Goal: Task Accomplishment & Management: Use online tool/utility

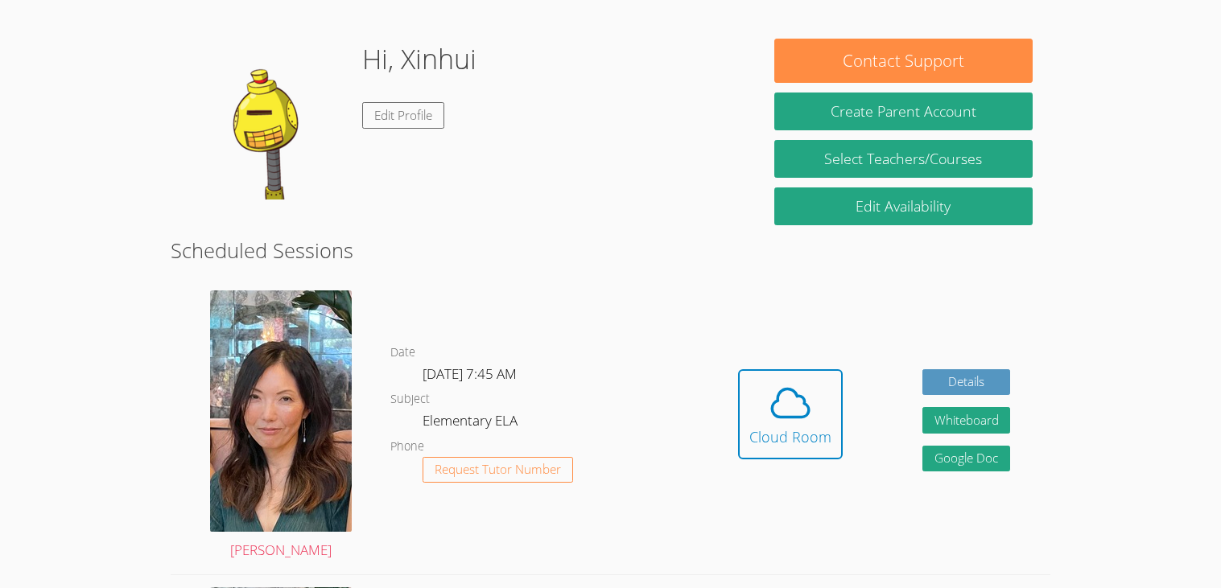
scroll to position [204, 0]
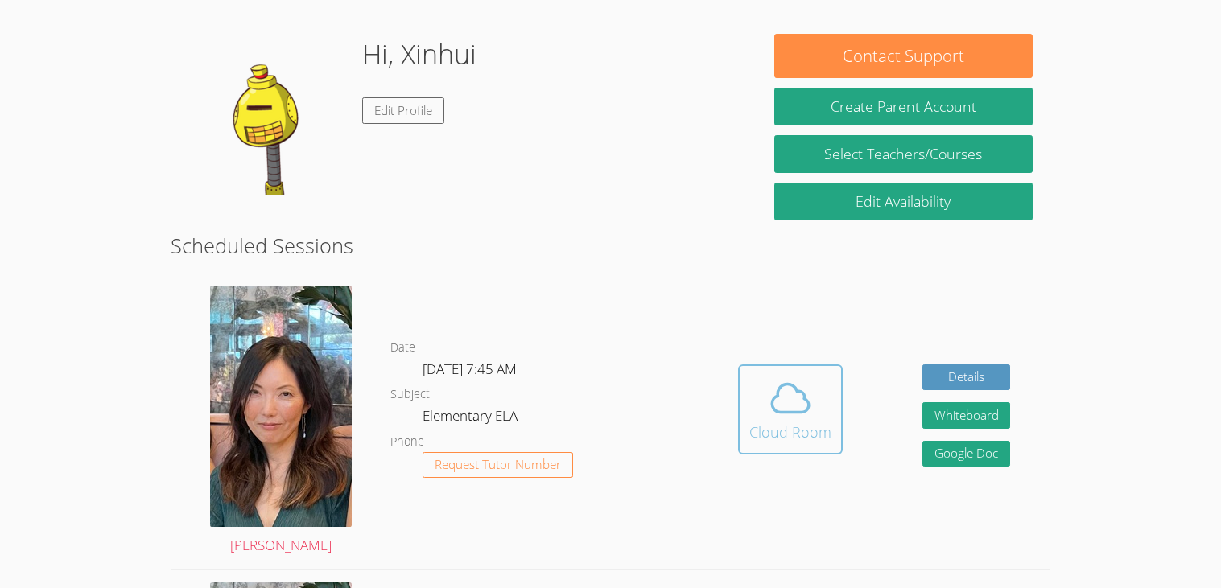
click at [798, 409] on icon at bounding box center [790, 398] width 45 height 45
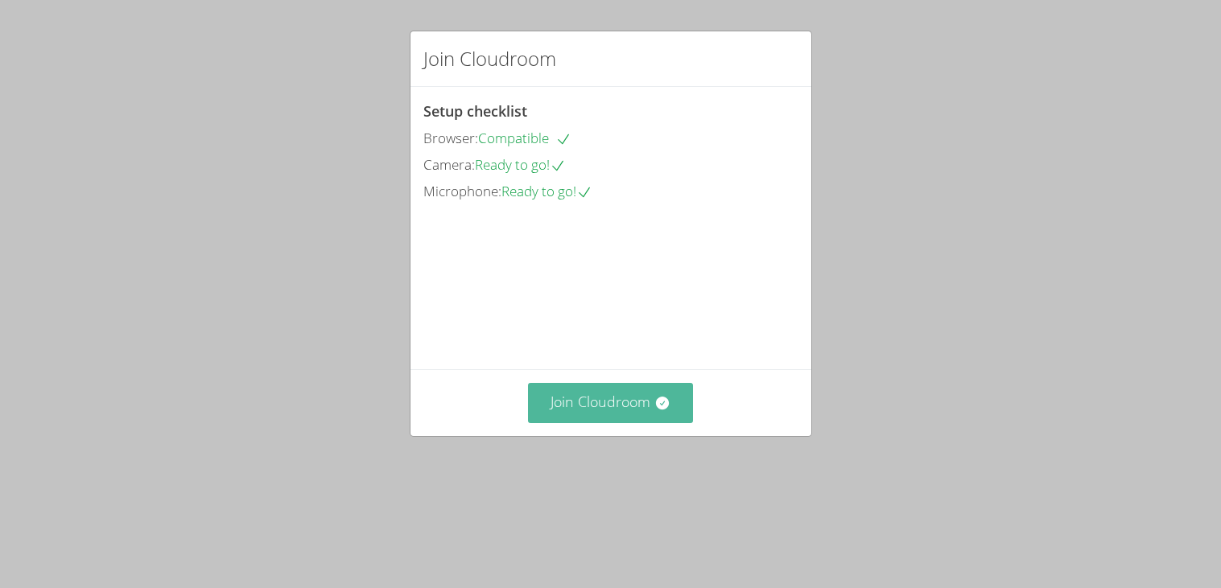
click at [662, 423] on button "Join Cloudroom" at bounding box center [610, 402] width 165 height 39
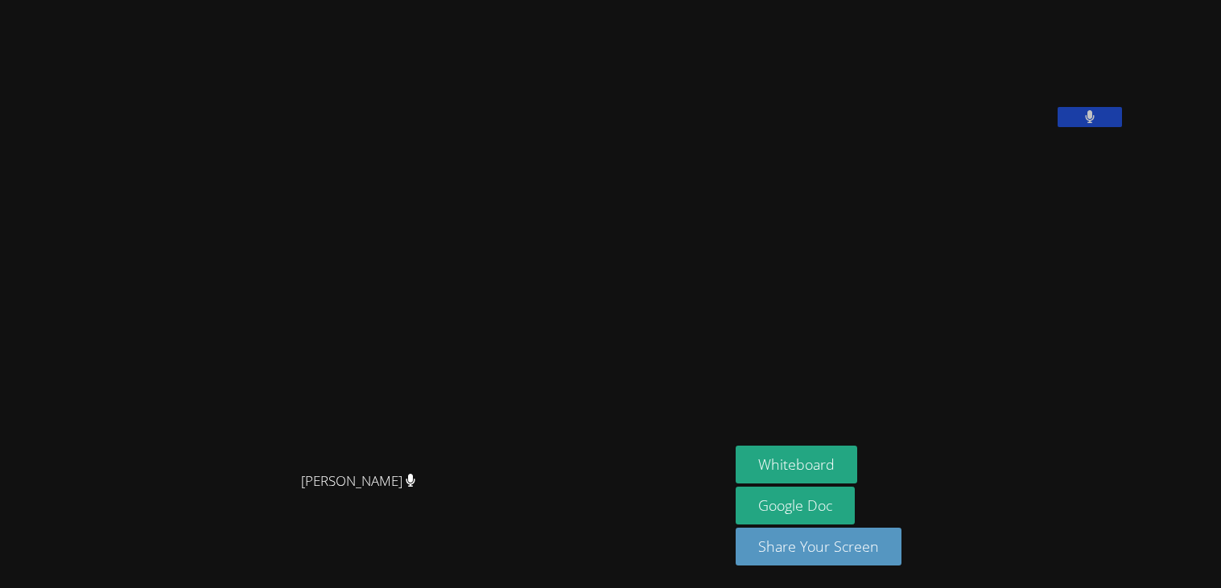
click at [1122, 127] on button at bounding box center [1090, 117] width 64 height 20
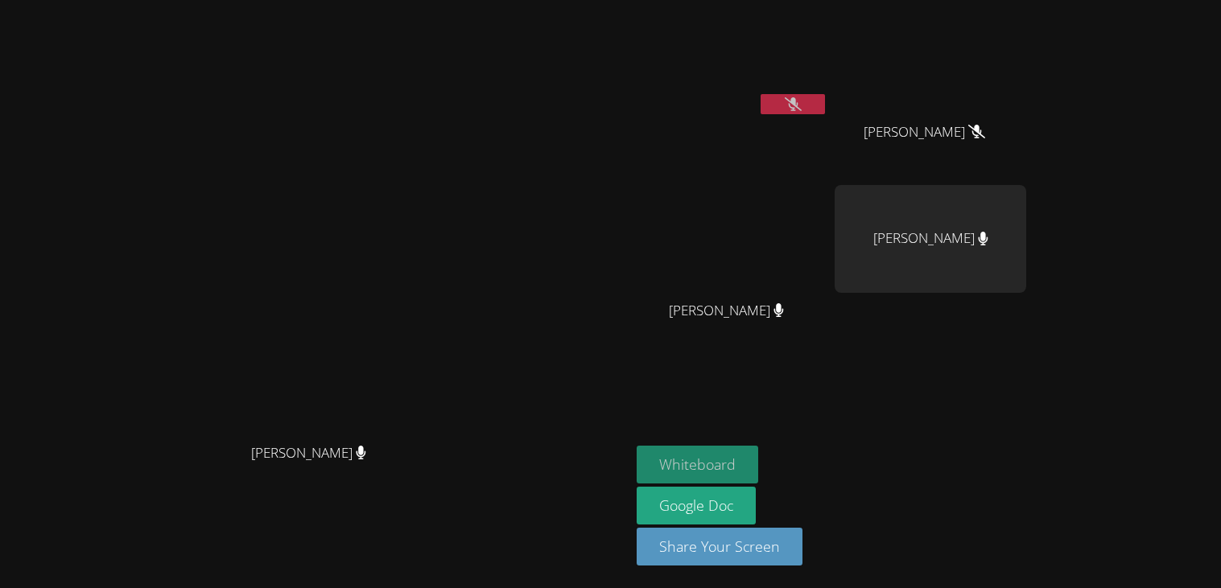
click at [758, 464] on button "Whiteboard" at bounding box center [698, 465] width 122 height 38
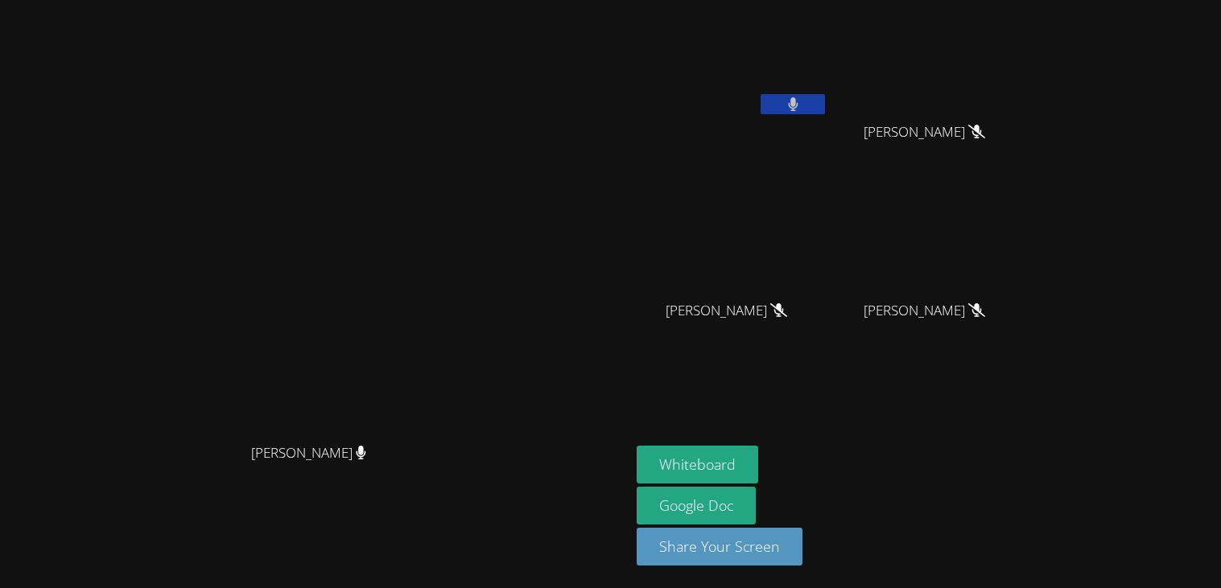
click at [825, 113] on button at bounding box center [793, 104] width 64 height 20
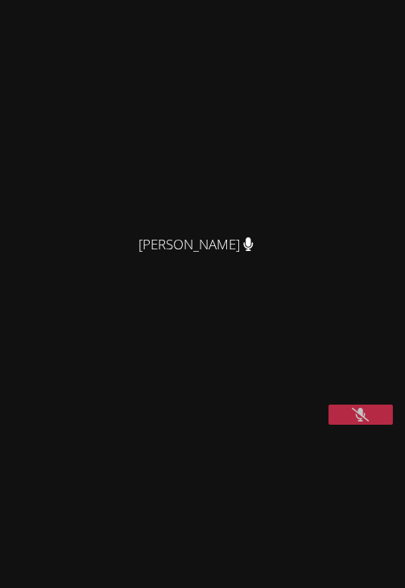
click at [357, 422] on icon at bounding box center [360, 415] width 17 height 14
click at [378, 425] on button at bounding box center [360, 415] width 64 height 20
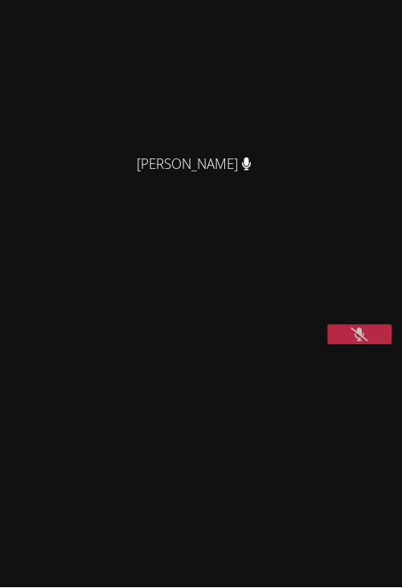
scroll to position [79, 0]
click at [353, 344] on button at bounding box center [360, 334] width 64 height 20
click at [379, 344] on button at bounding box center [360, 334] width 64 height 20
click at [350, 344] on button at bounding box center [360, 334] width 64 height 20
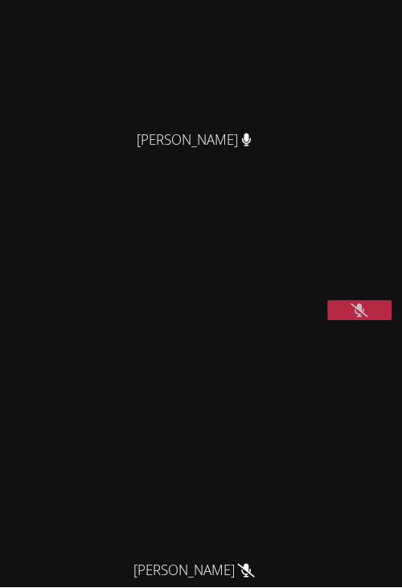
scroll to position [281, 0]
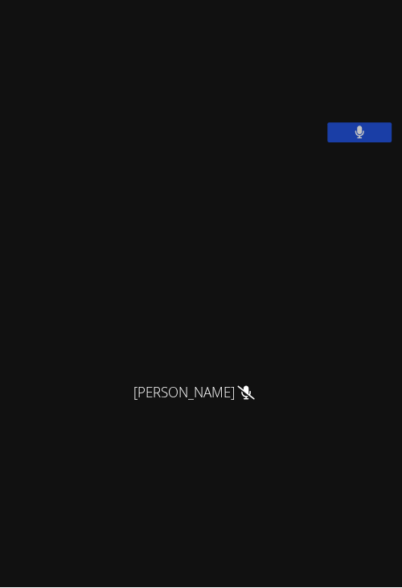
click at [359, 139] on icon at bounding box center [361, 133] width 10 height 14
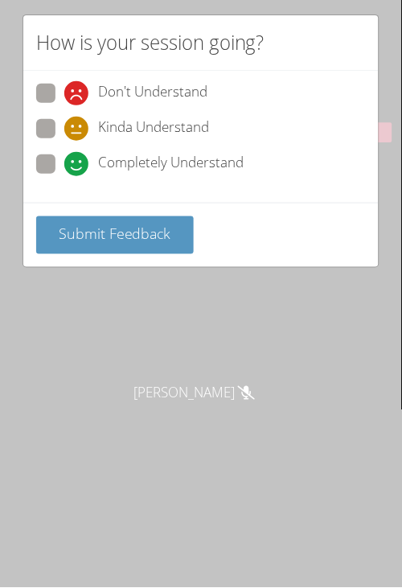
click at [64, 176] on span at bounding box center [64, 176] width 0 height 0
click at [64, 159] on input "Completely Understand" at bounding box center [71, 162] width 14 height 14
radio input "true"
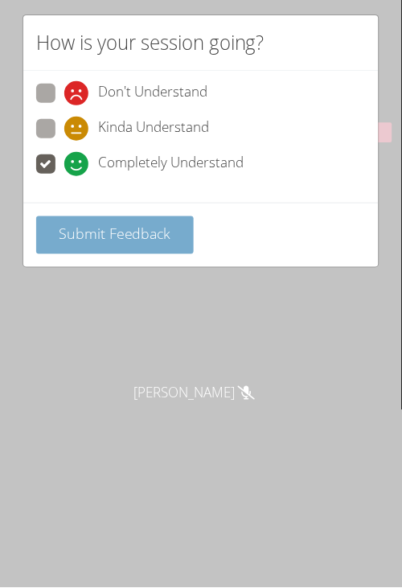
click at [61, 240] on span "Submit Feedback" at bounding box center [115, 234] width 113 height 19
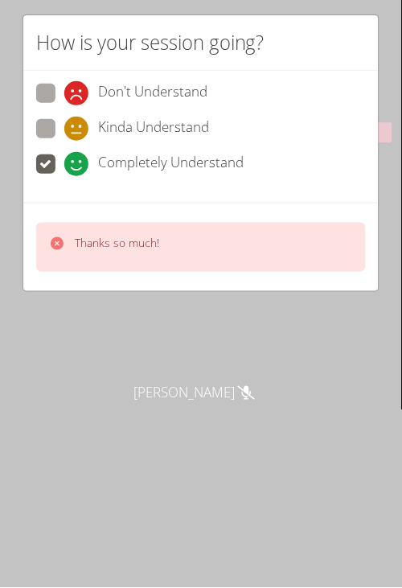
click at [55, 255] on div at bounding box center [57, 247] width 16 height 23
click at [53, 246] on icon at bounding box center [57, 243] width 13 height 13
click at [56, 245] on icon at bounding box center [57, 243] width 13 height 13
click at [66, 244] on div "Thanks so much!" at bounding box center [104, 247] width 110 height 23
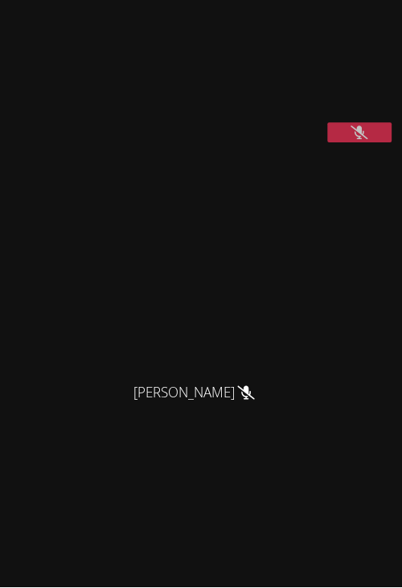
click at [368, 139] on icon at bounding box center [360, 133] width 17 height 14
click at [353, 142] on button at bounding box center [360, 132] width 64 height 20
click at [358, 139] on icon at bounding box center [360, 133] width 17 height 14
click at [350, 142] on button at bounding box center [360, 132] width 64 height 20
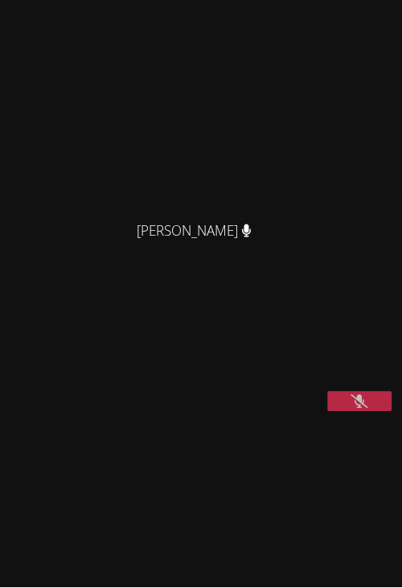
scroll to position [6, 0]
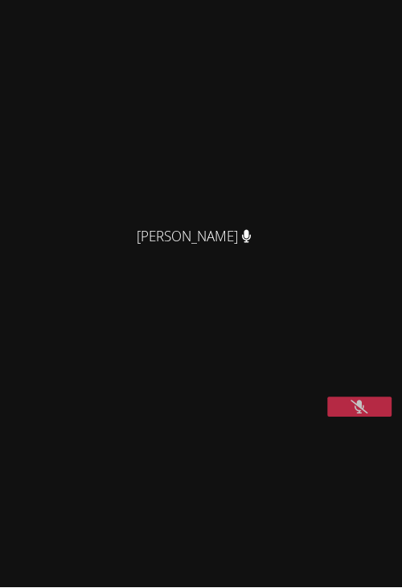
click at [369, 415] on icon at bounding box center [360, 408] width 17 height 14
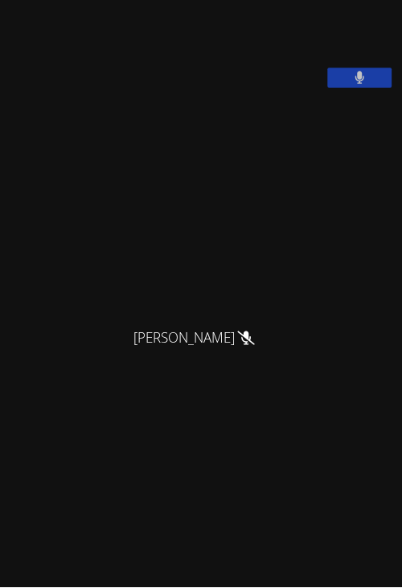
scroll to position [330, 0]
